Goal: Use online tool/utility: Use online tool/utility

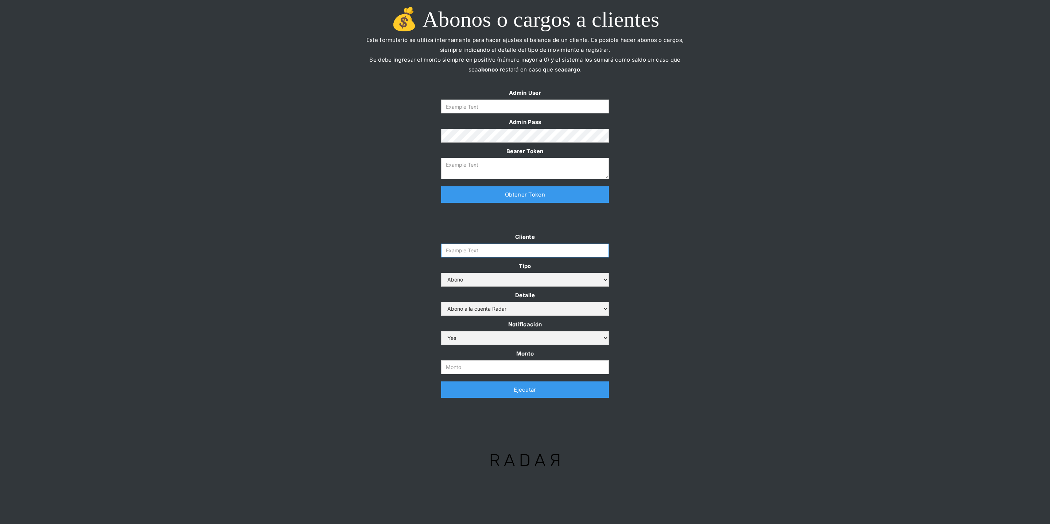
click at [465, 253] on input "Cliente" at bounding box center [525, 251] width 168 height 14
paste input "prontopaga"
type input "prontopaga"
click at [481, 107] on input "Form" at bounding box center [525, 107] width 168 height 14
type input "[PERSON_NAME][EMAIL_ADDRESS][DOMAIN_NAME]"
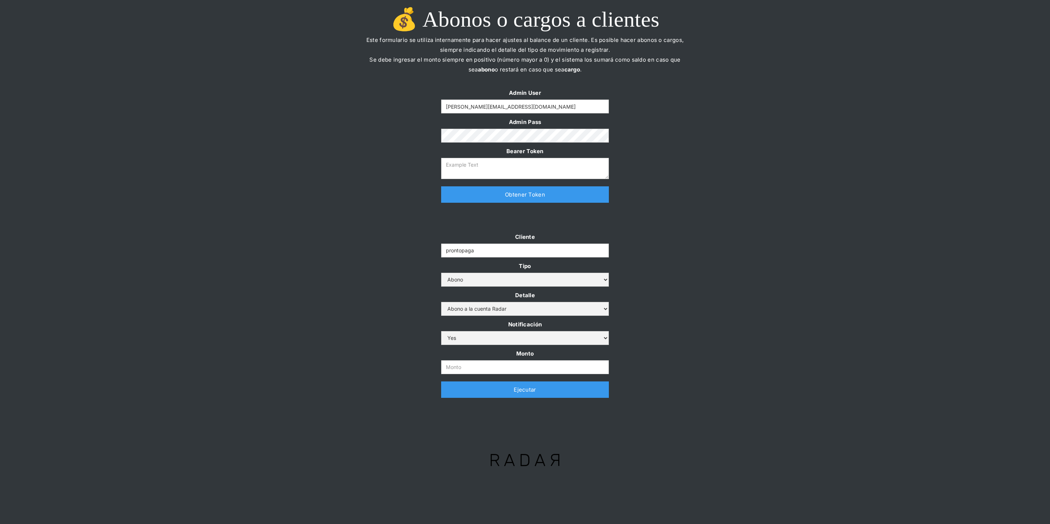
click at [481, 198] on link "Obtener Token" at bounding box center [525, 194] width 168 height 16
type textarea "[SECURITY_DATA]"
click at [501, 367] on input "Monto" at bounding box center [525, 367] width 168 height 14
paste input "$1,200,000,000"
type input "1.200.000.000"
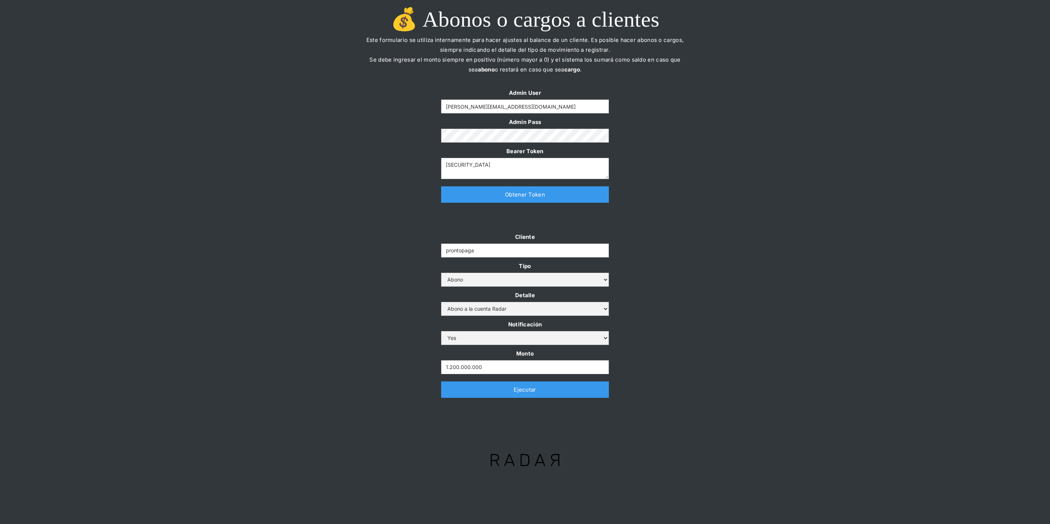
click at [363, 279] on div "Cliente prontopaga Tipo Abono Cargo Detalle Abono a la cuenta Radar Devolución …" at bounding box center [525, 318] width 1050 height 173
click at [459, 395] on link "Ejecutar" at bounding box center [525, 389] width 168 height 16
